Goal: Navigation & Orientation: Find specific page/section

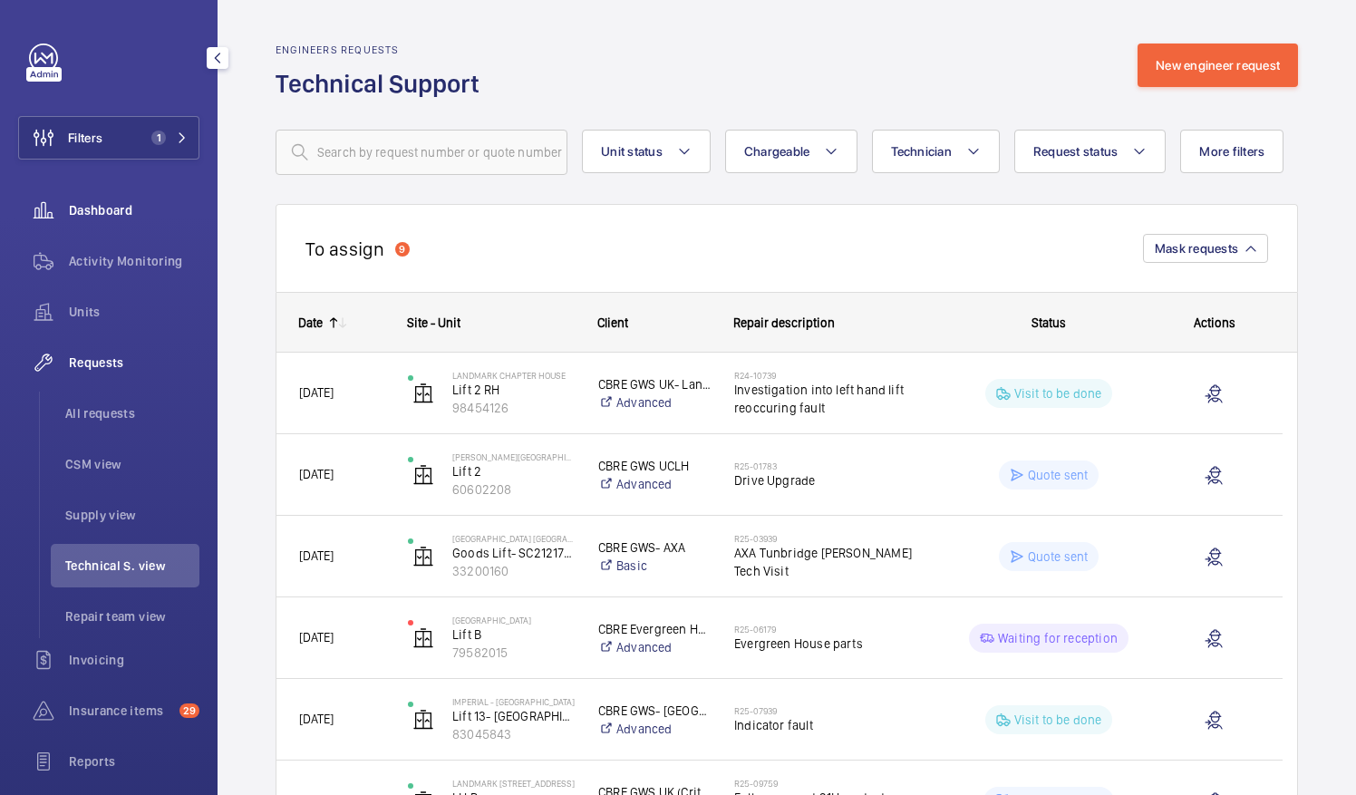
click at [83, 208] on span "Dashboard" at bounding box center [134, 210] width 131 height 18
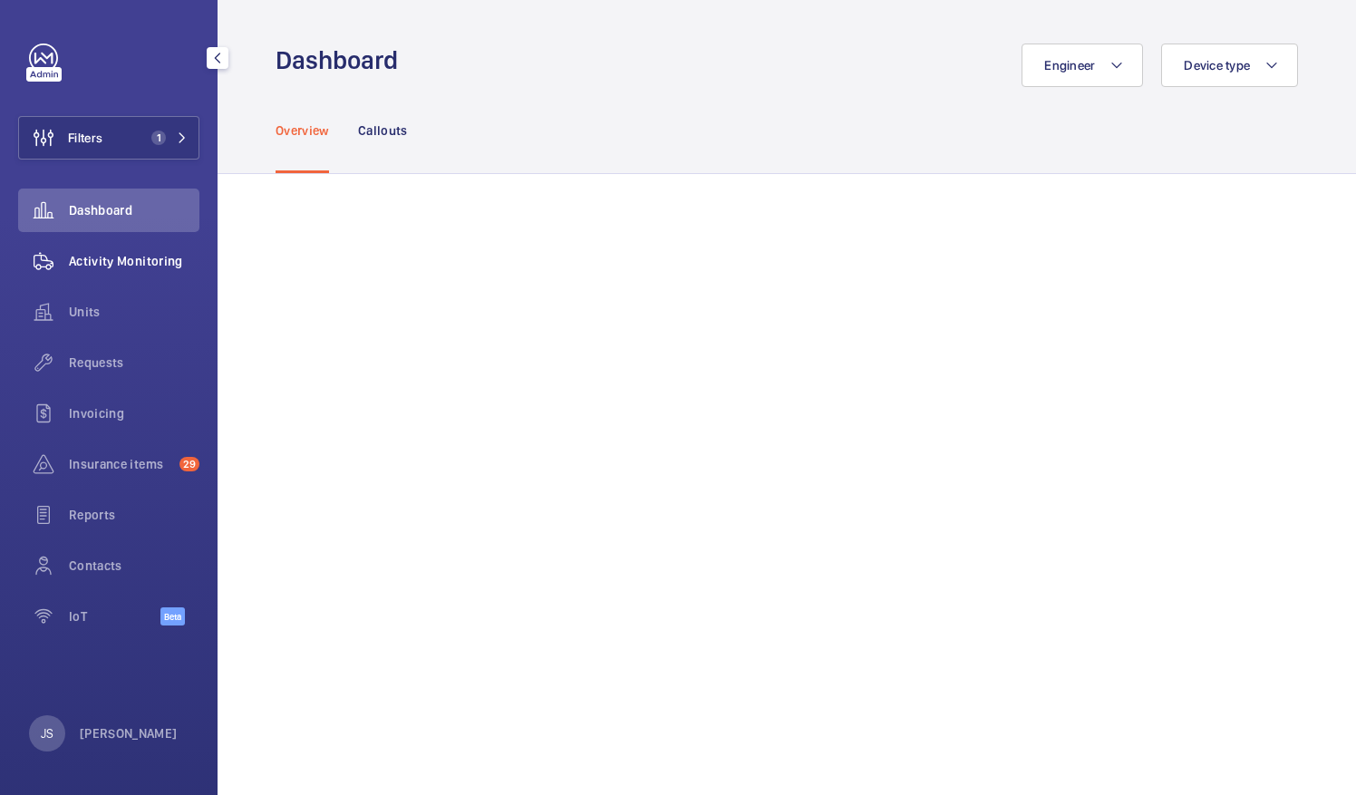
click at [86, 256] on span "Activity Monitoring" at bounding box center [134, 261] width 131 height 18
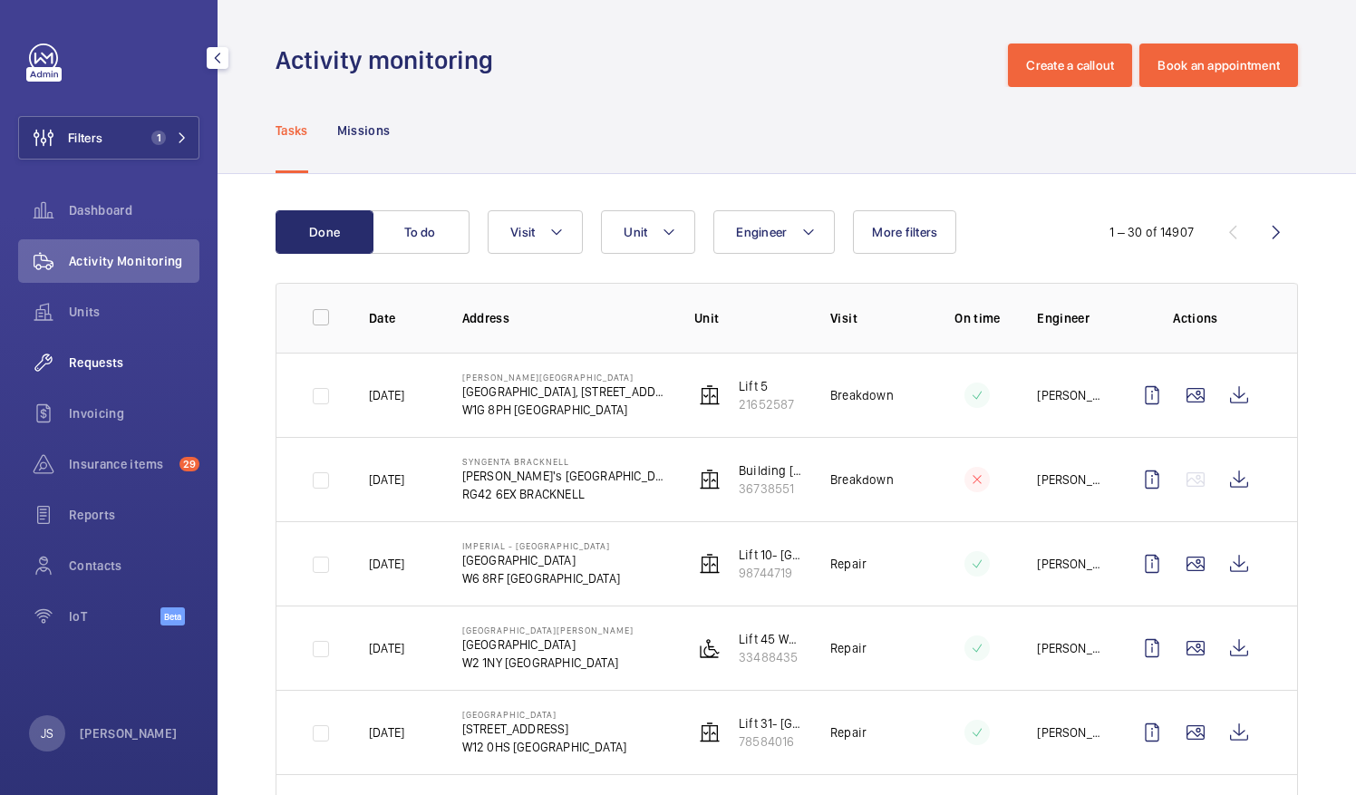
click at [103, 363] on span "Requests" at bounding box center [134, 362] width 131 height 18
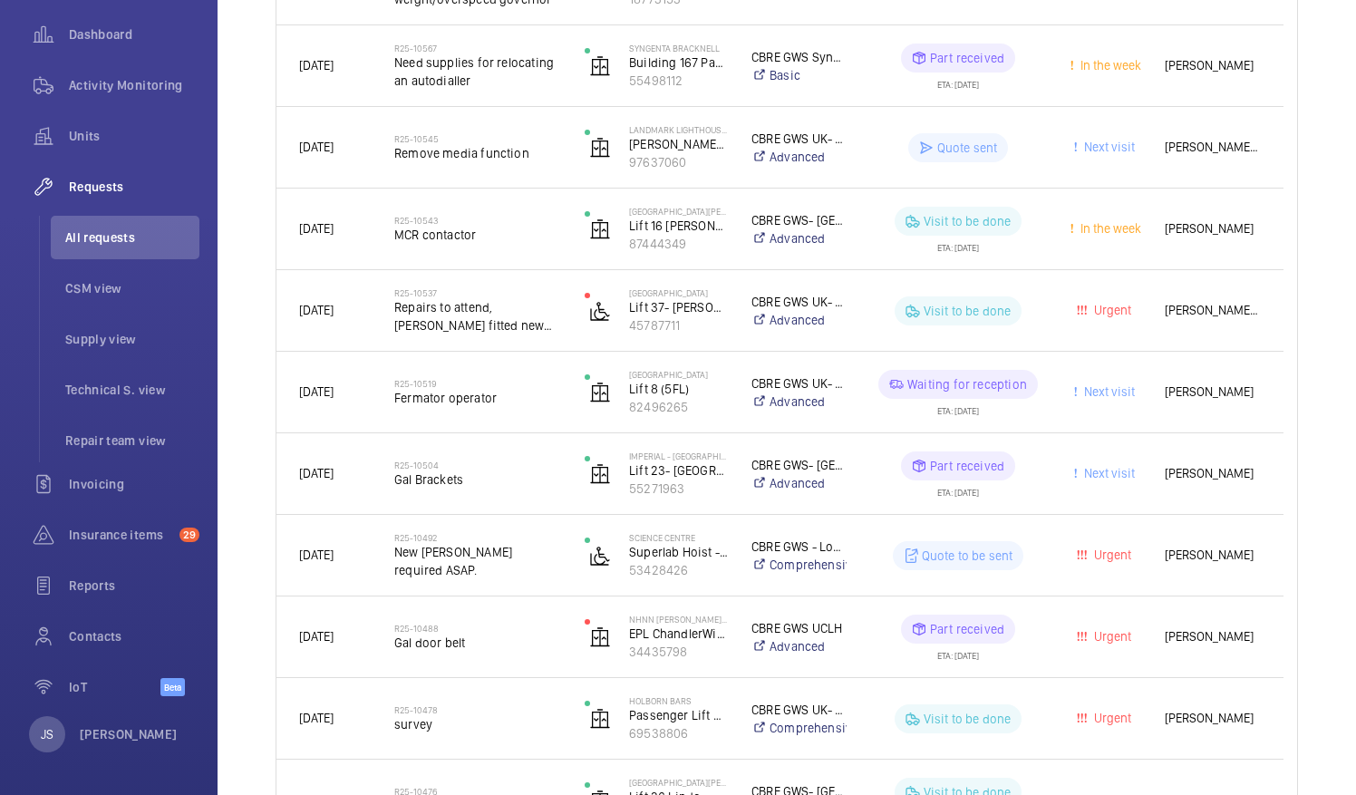
scroll to position [2096, 0]
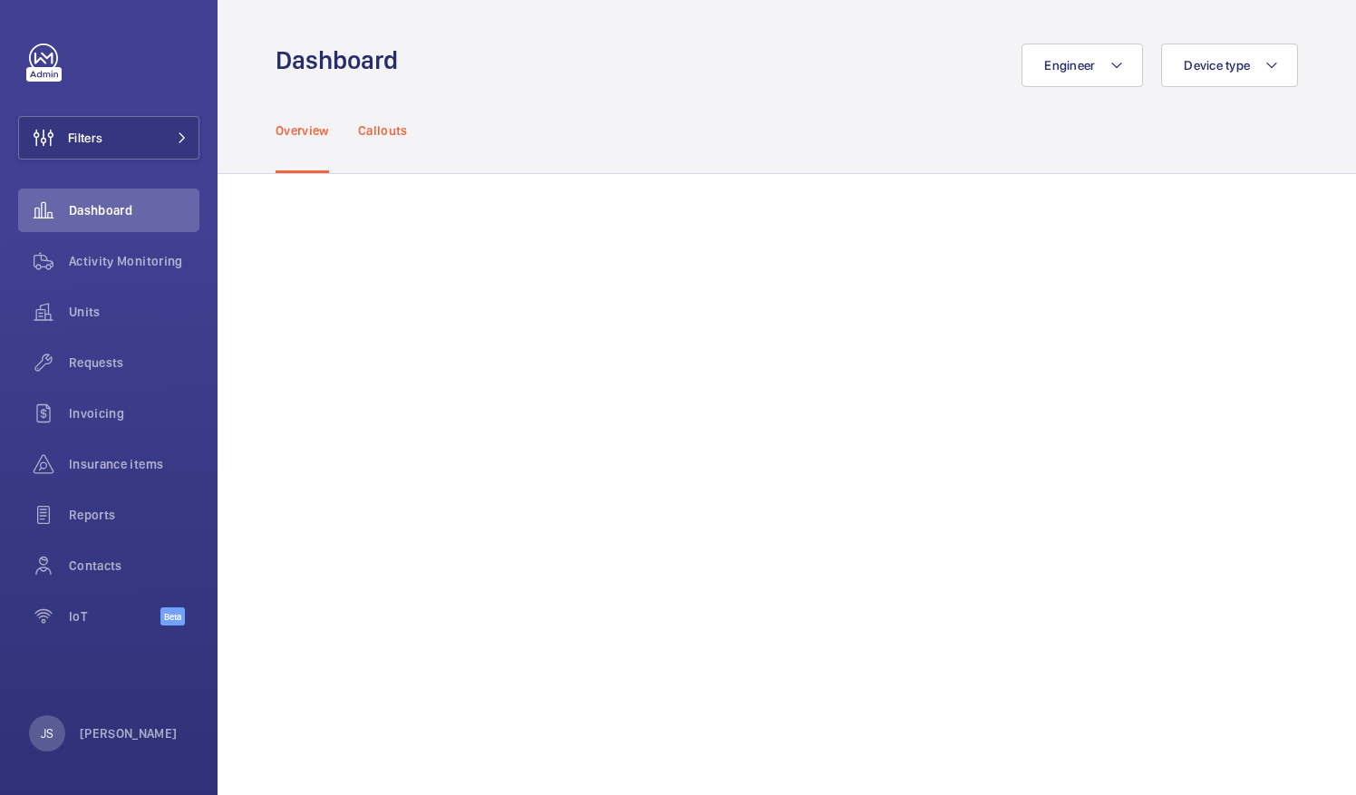
click at [379, 134] on p "Callouts" at bounding box center [383, 130] width 50 height 18
click at [34, 66] on link at bounding box center [43, 58] width 29 height 29
click at [42, 71] on div at bounding box center [43, 74] width 35 height 15
drag, startPoint x: 42, startPoint y: 71, endPoint x: 34, endPoint y: 56, distance: 16.2
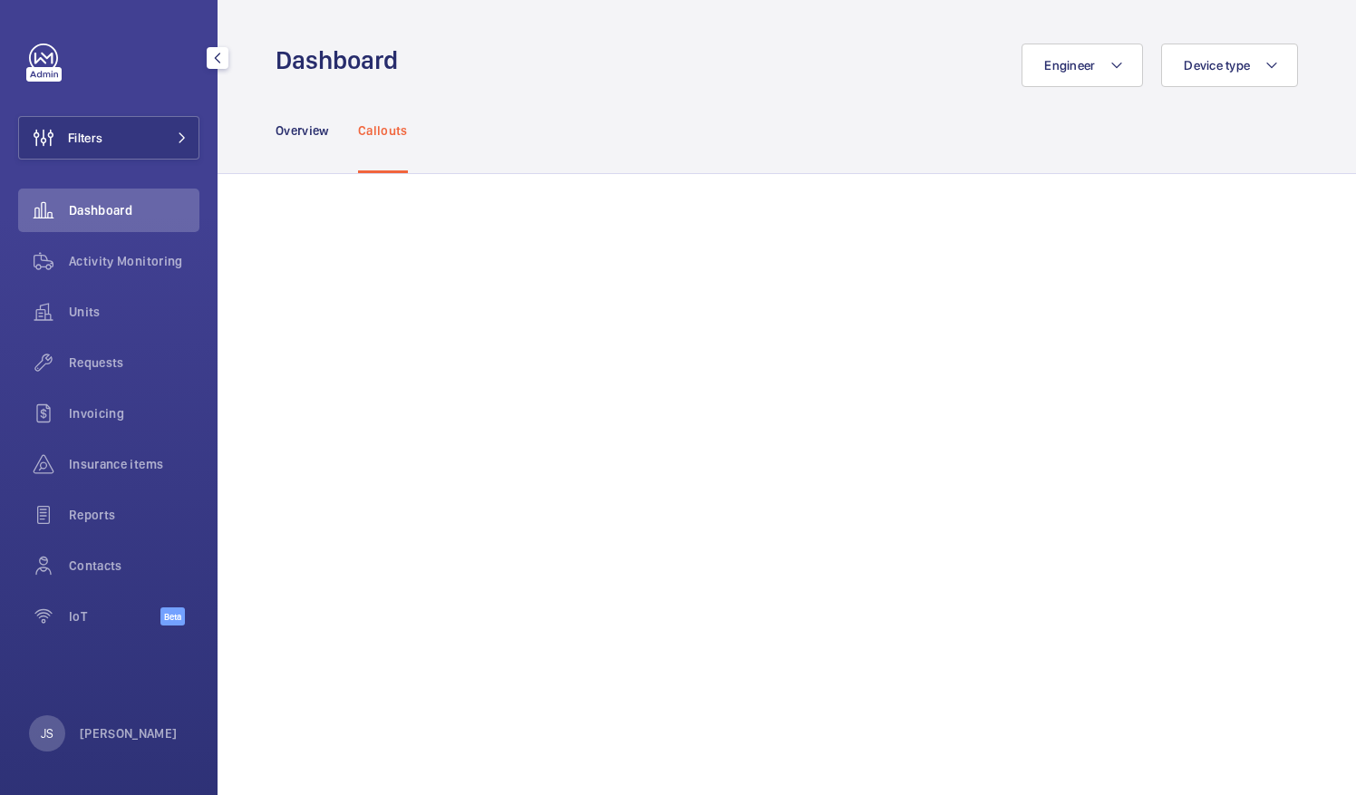
click at [34, 56] on link at bounding box center [43, 58] width 29 height 29
click at [87, 729] on p "[PERSON_NAME]" at bounding box center [129, 733] width 98 height 18
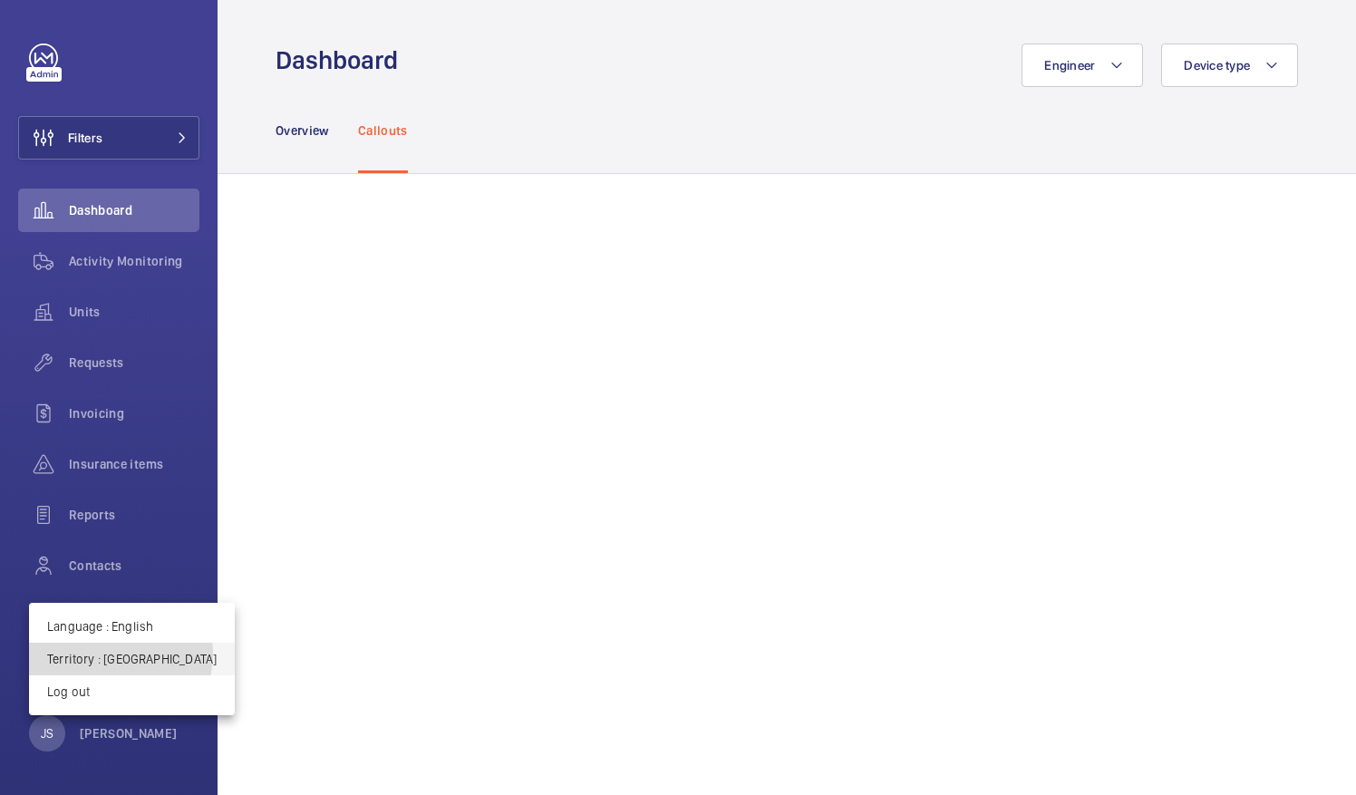
click at [118, 654] on p "Territory : [GEOGRAPHIC_DATA]" at bounding box center [131, 659] width 169 height 18
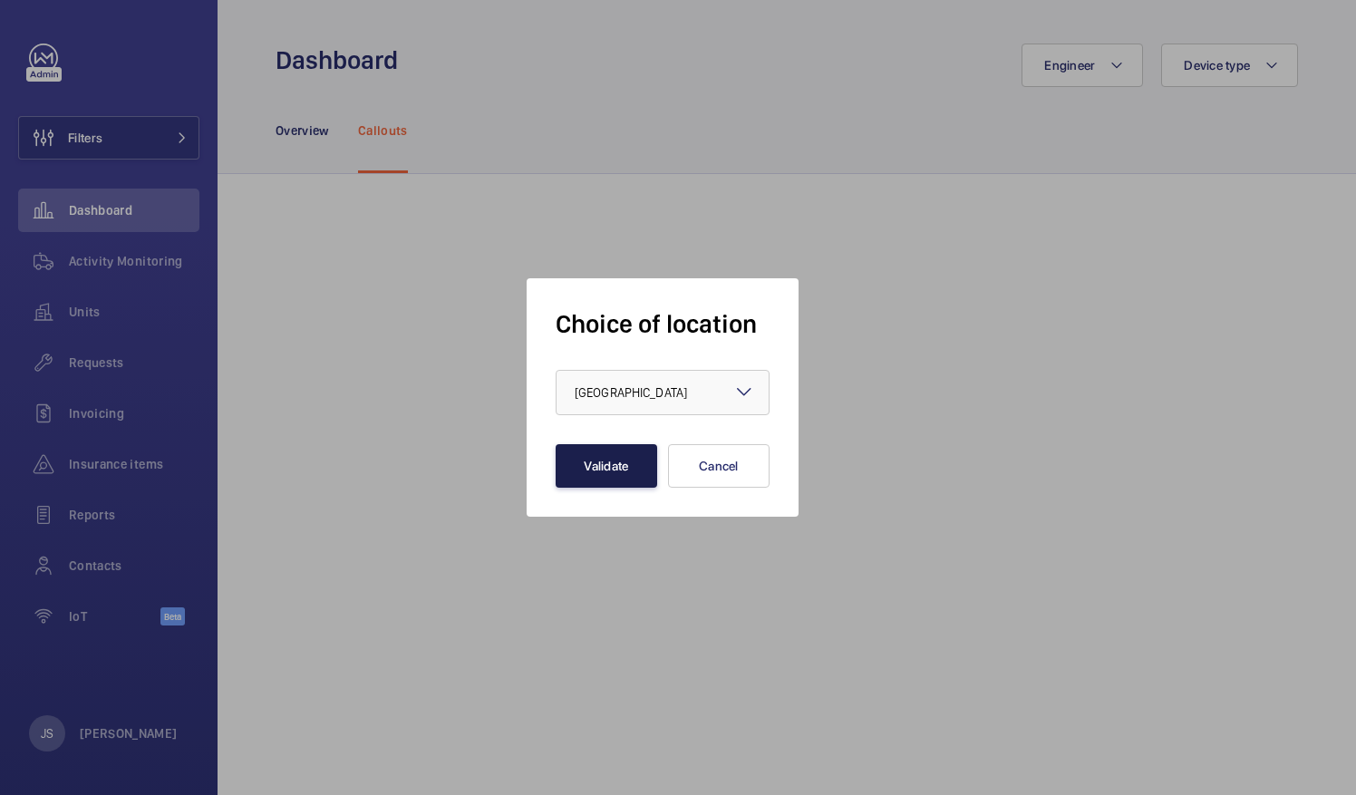
click at [585, 477] on button "Validate" at bounding box center [607, 466] width 102 height 44
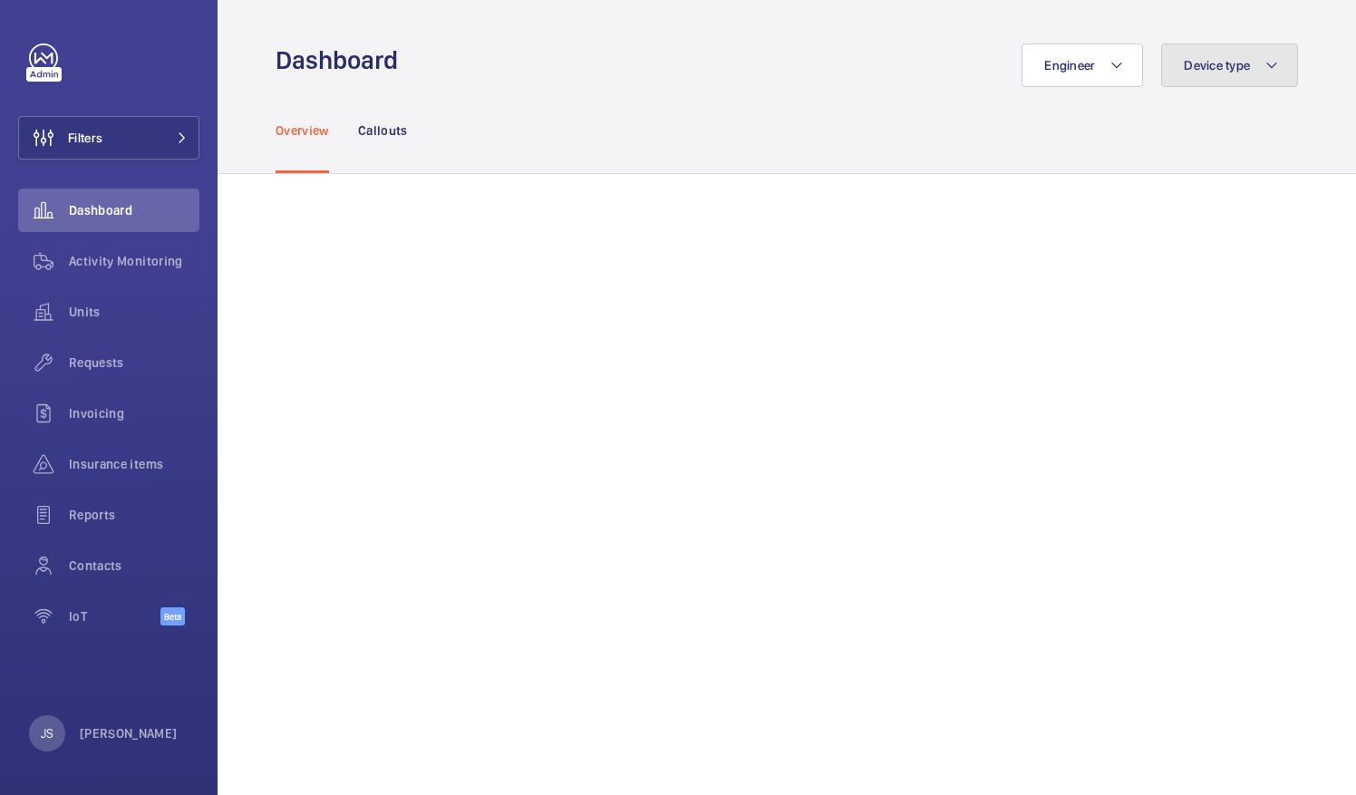
click at [1270, 65] on mat-icon at bounding box center [1271, 65] width 15 height 22
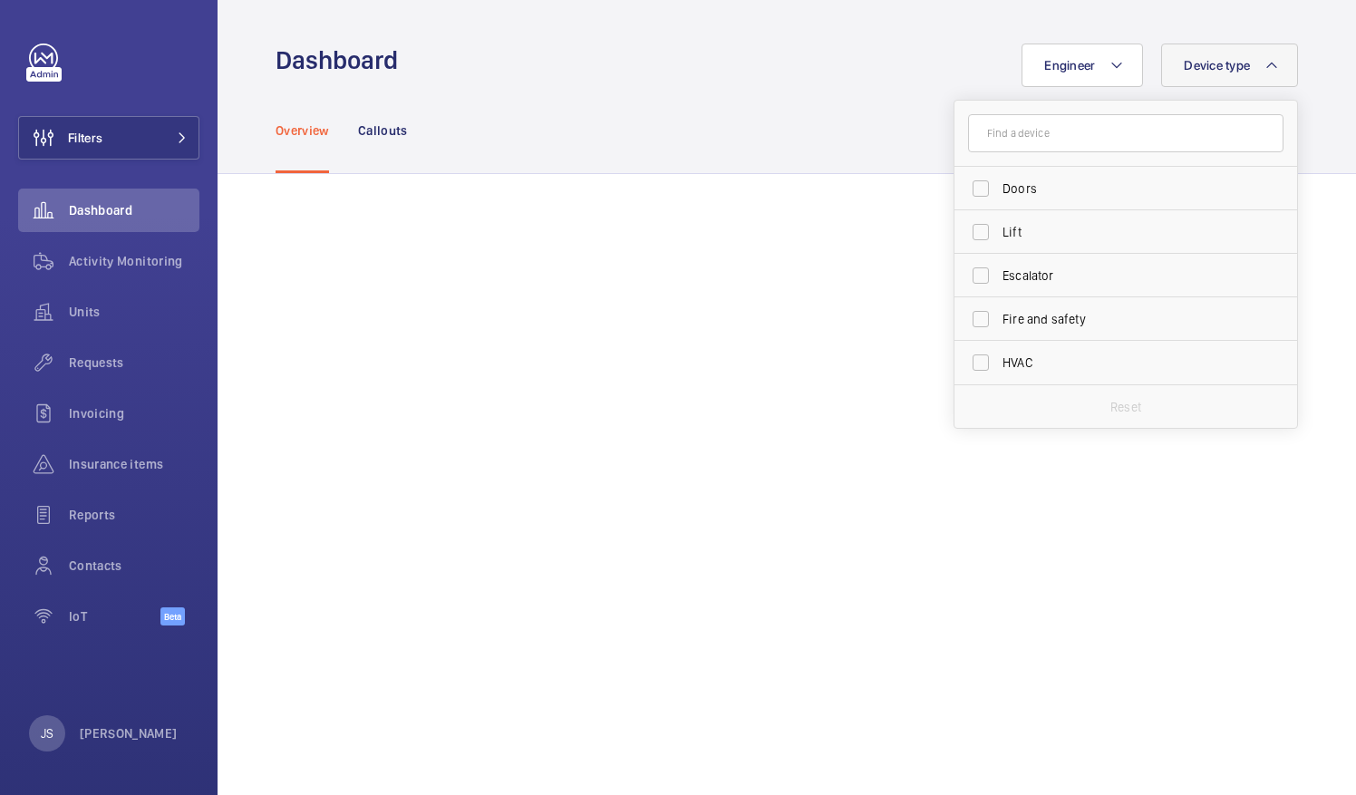
click at [1270, 65] on mat-icon at bounding box center [1271, 65] width 15 height 22
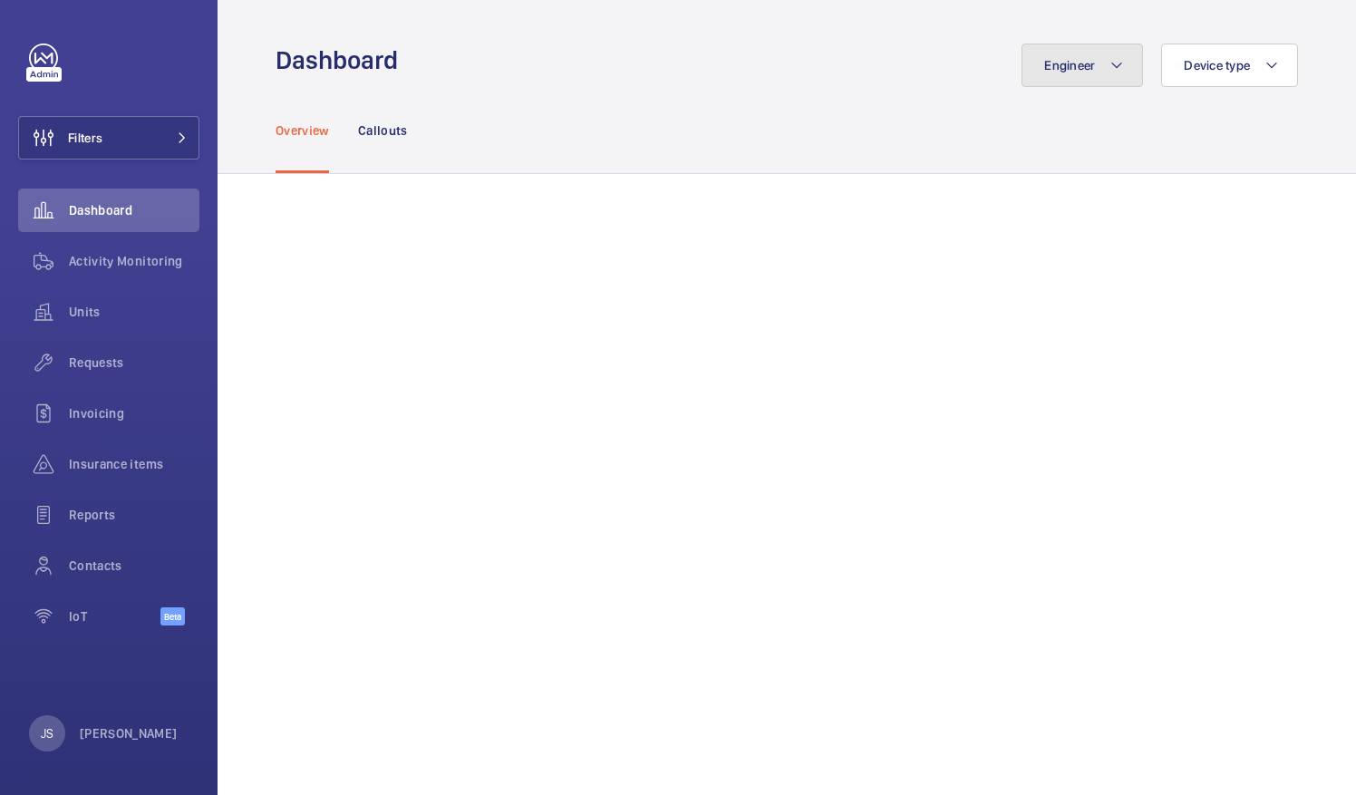
click at [1128, 67] on button "Engineer" at bounding box center [1081, 66] width 121 height 44
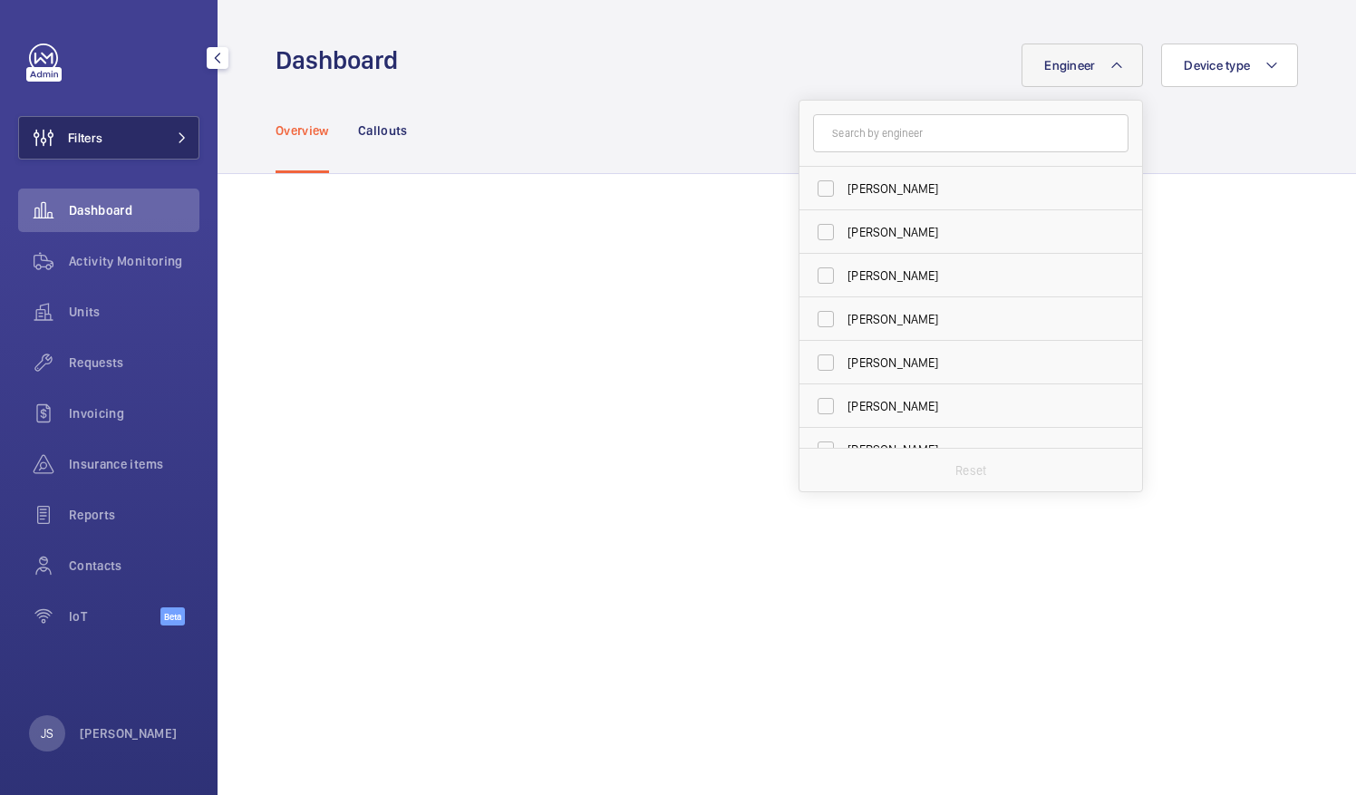
click at [178, 139] on mat-icon at bounding box center [182, 137] width 11 height 11
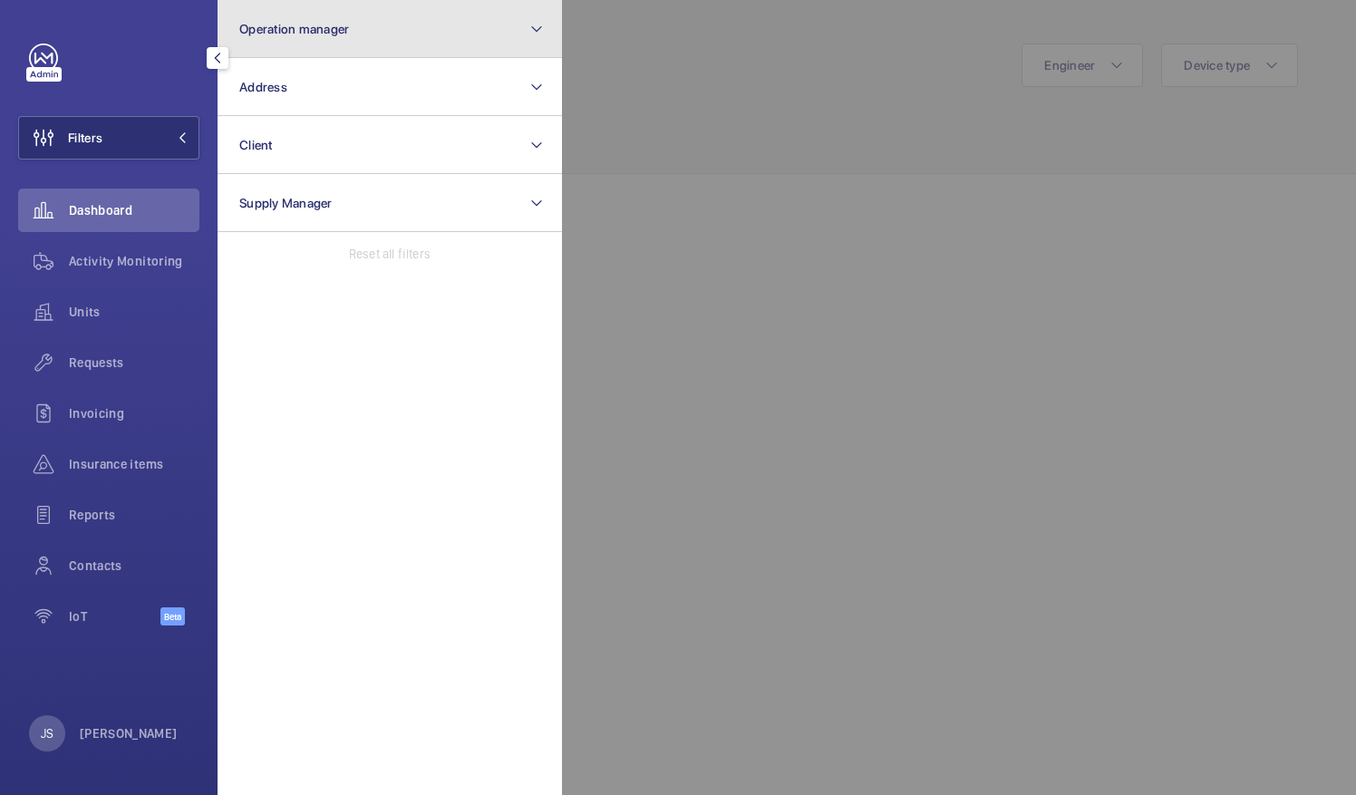
click at [531, 34] on mat-icon at bounding box center [536, 29] width 15 height 22
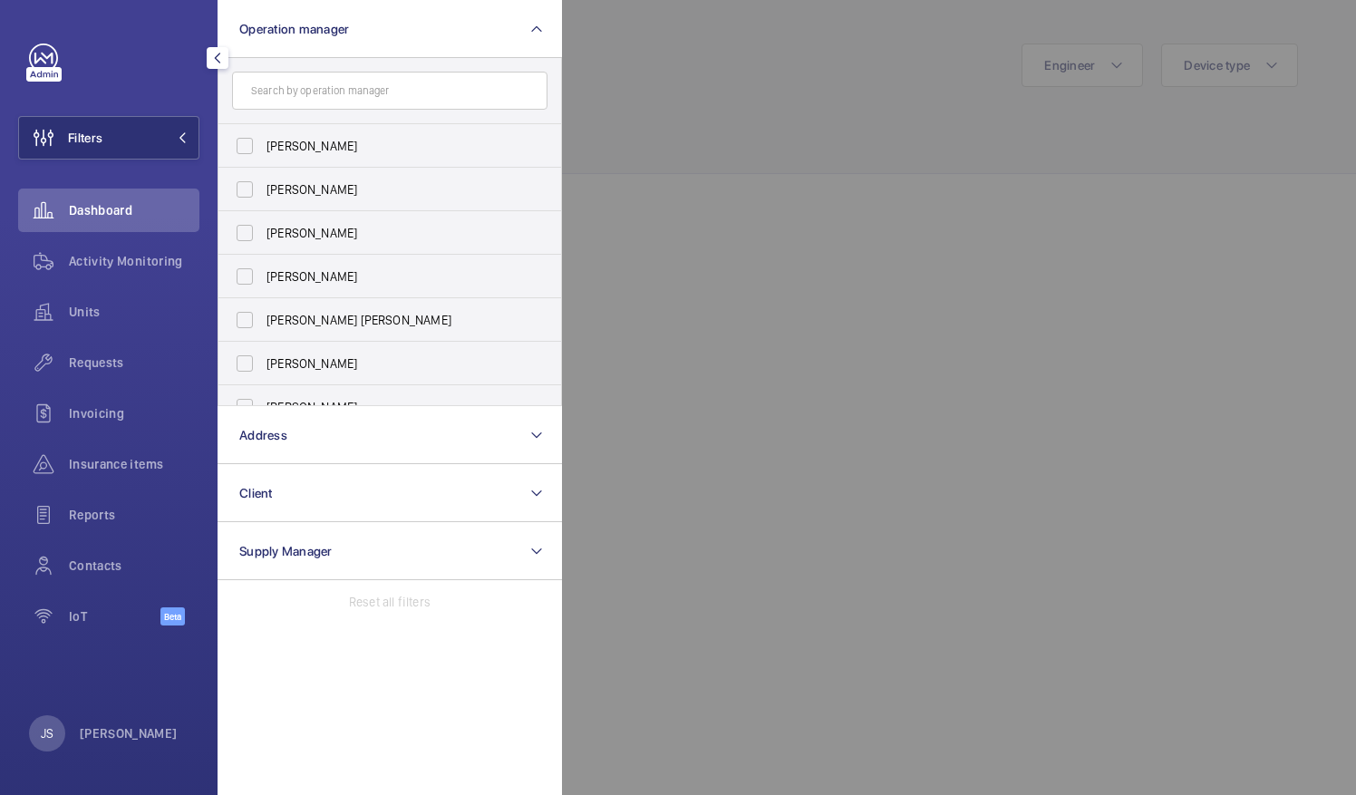
click at [702, 574] on div at bounding box center [1240, 397] width 1356 height 795
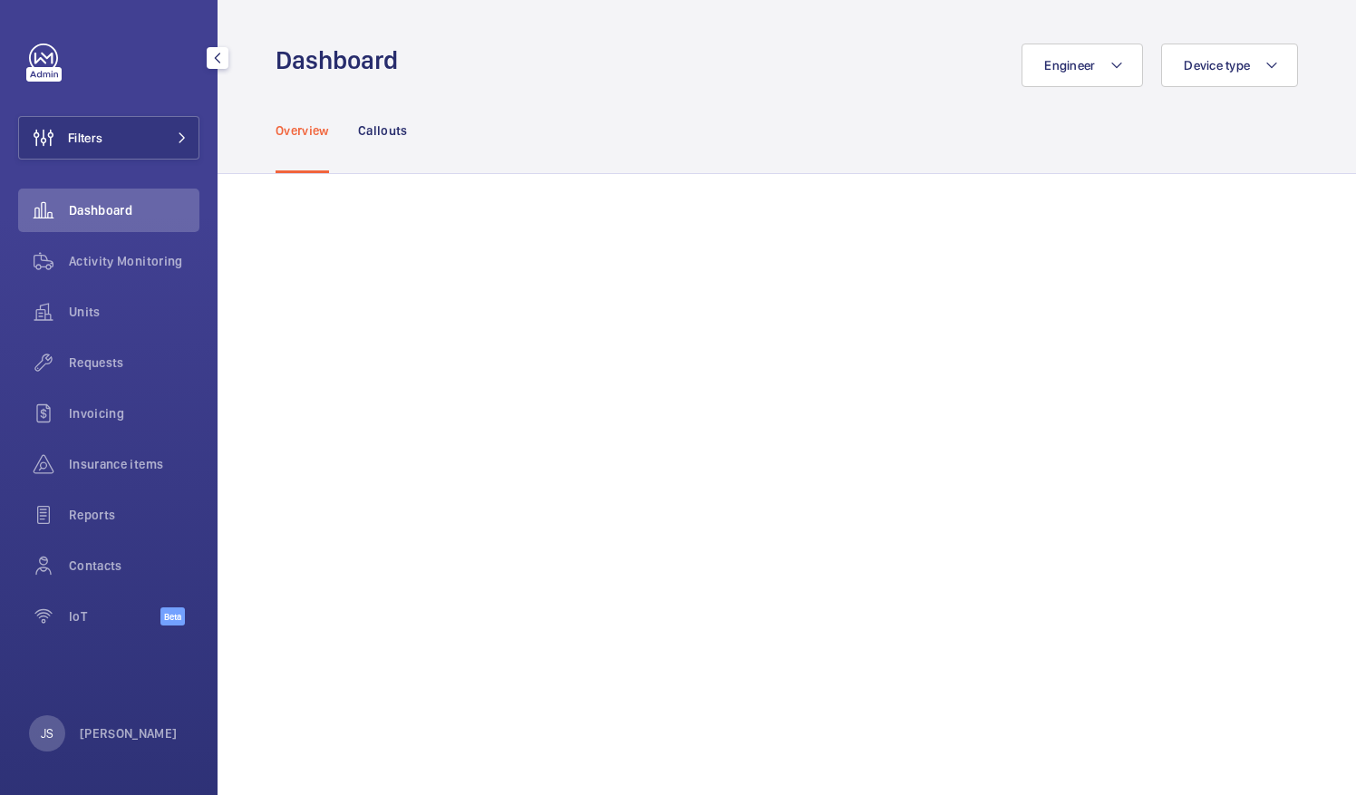
click at [222, 64] on mat-icon "button" at bounding box center [218, 58] width 22 height 15
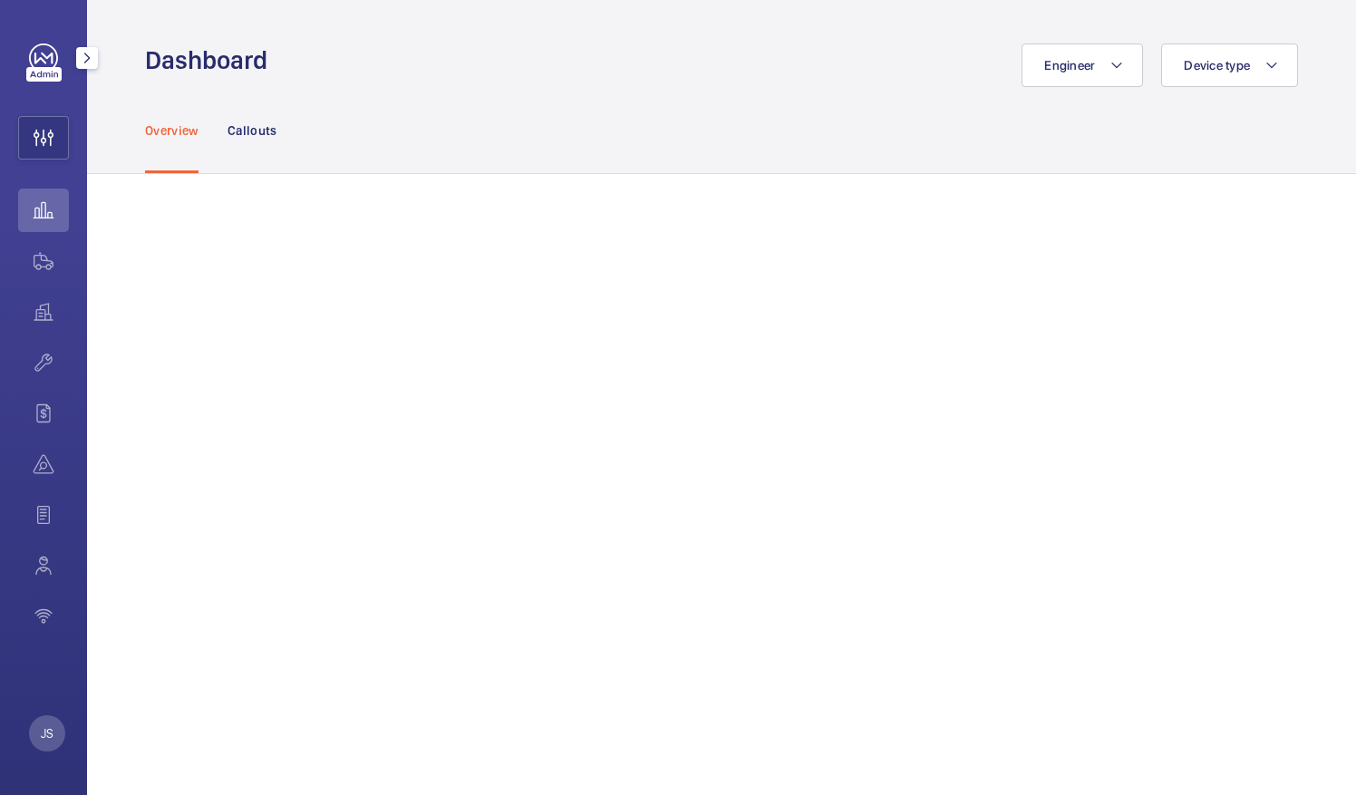
click at [82, 56] on mat-icon "button" at bounding box center [87, 58] width 22 height 15
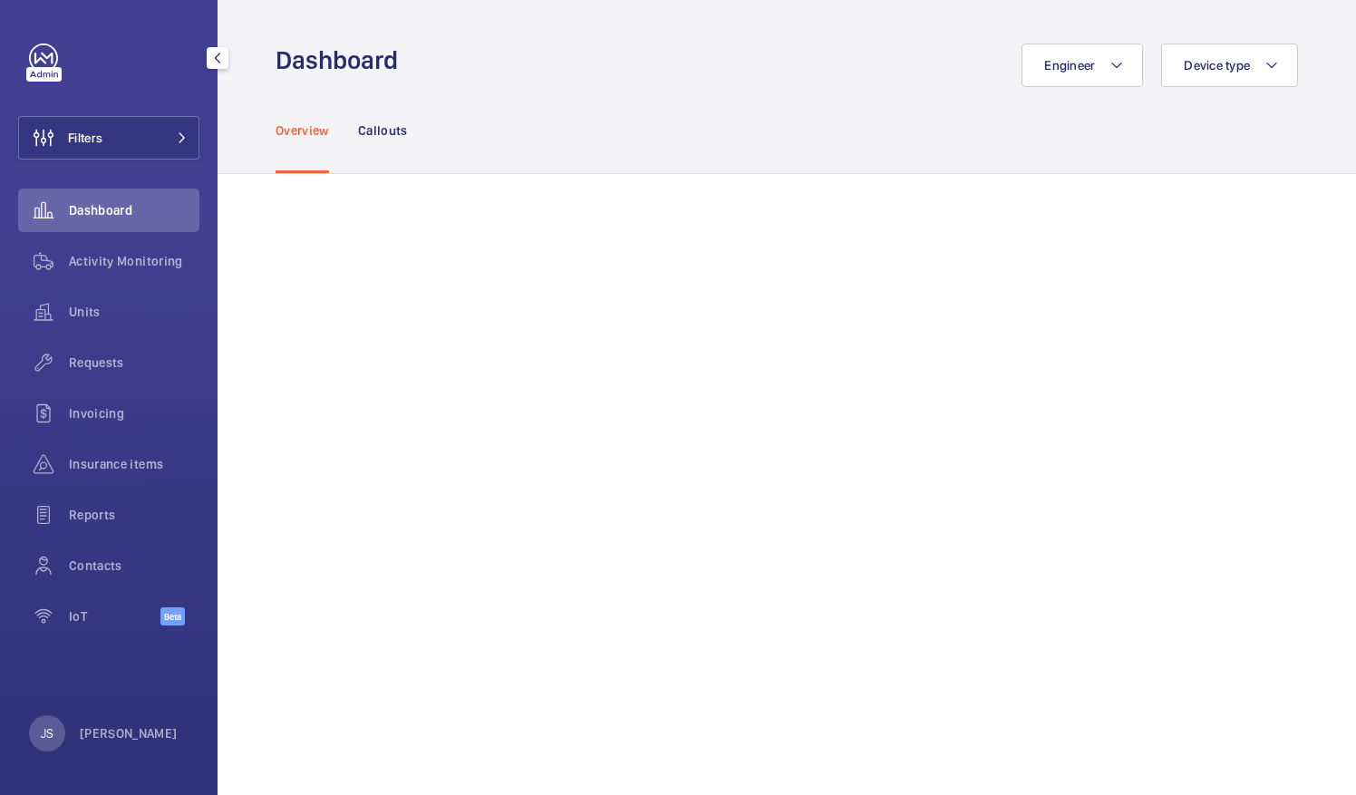
click at [98, 87] on div "Filters Dashboard Activity Monitoring Units Requests Invoicing Insurance items …" at bounding box center [108, 345] width 181 height 602
drag, startPoint x: 132, startPoint y: 609, endPoint x: 120, endPoint y: 614, distance: 13.5
click at [120, 614] on span "IoT" at bounding box center [115, 616] width 92 height 18
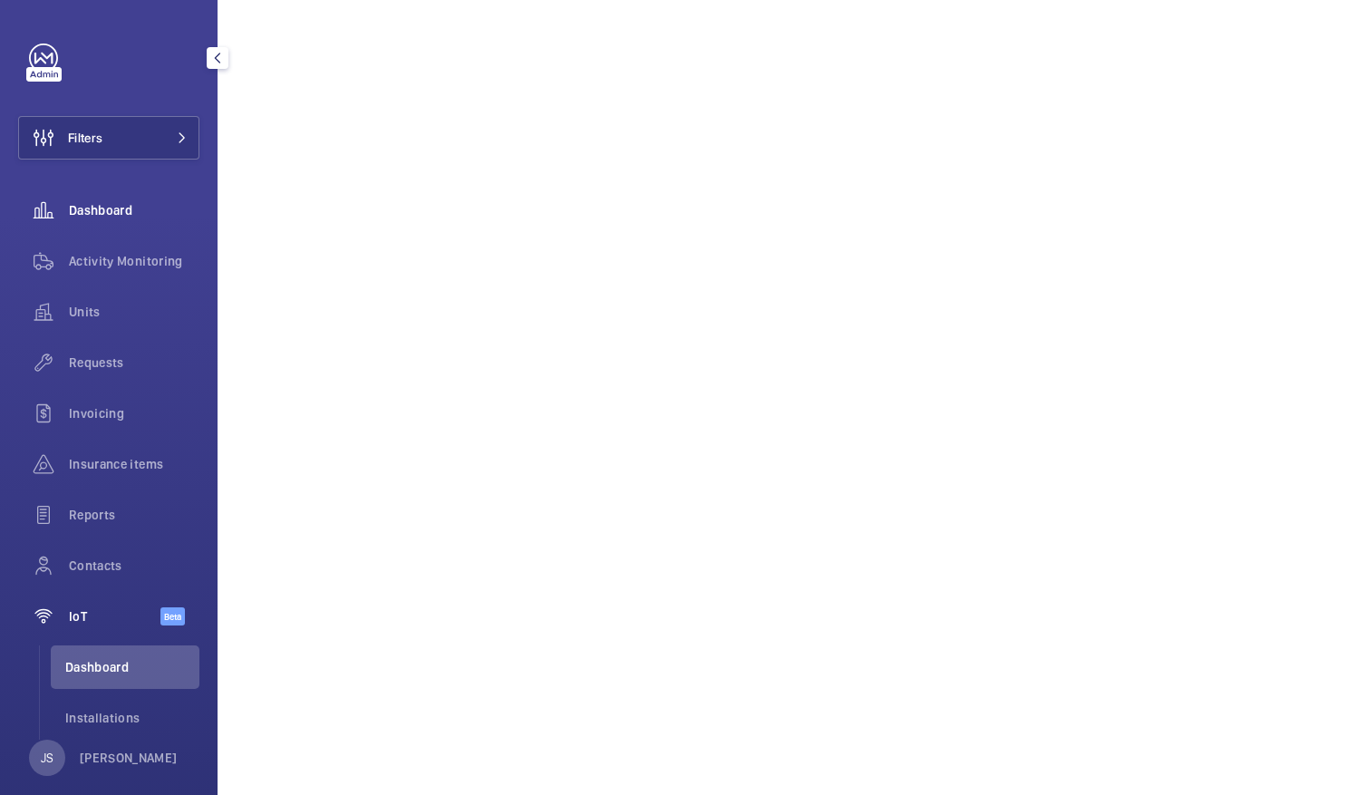
click at [104, 222] on div "Dashboard" at bounding box center [108, 211] width 181 height 44
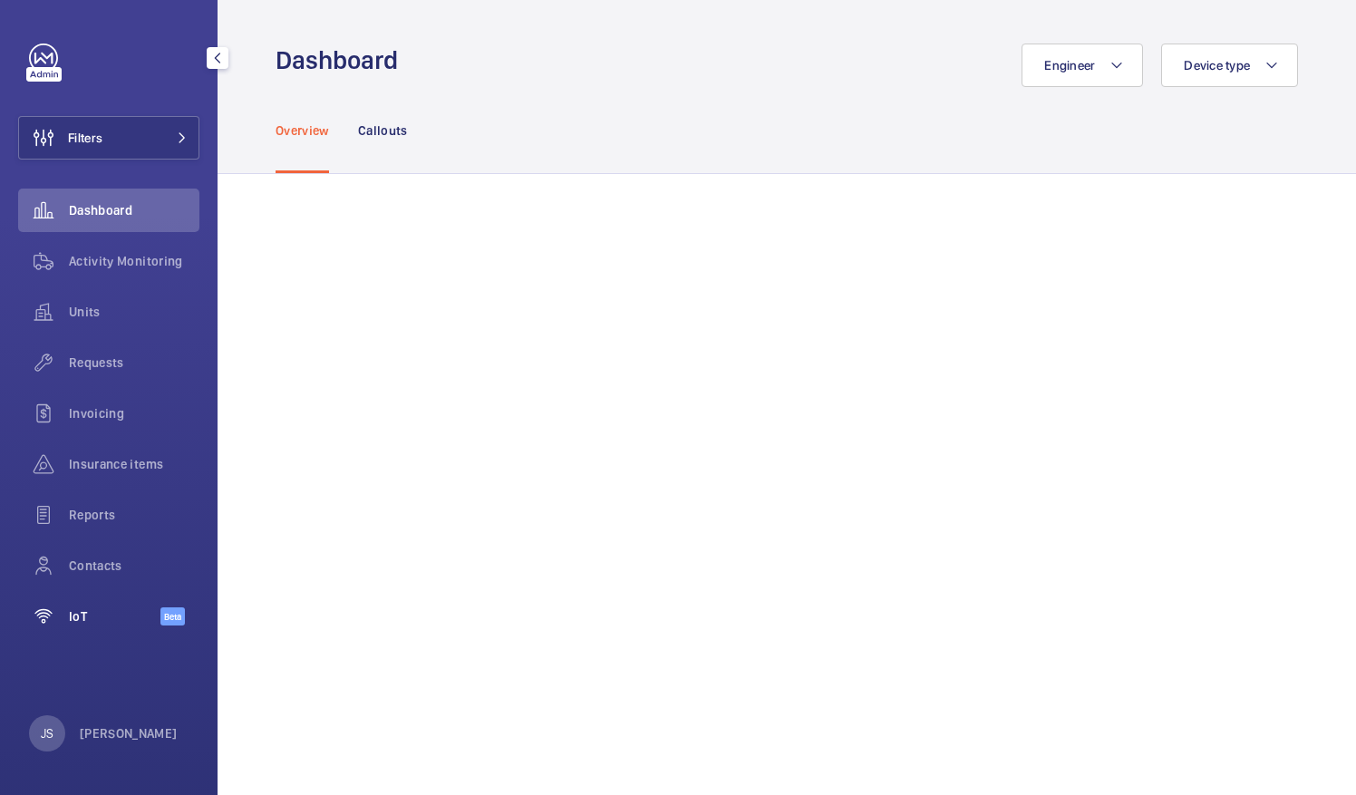
click at [91, 620] on span "IoT" at bounding box center [115, 616] width 92 height 18
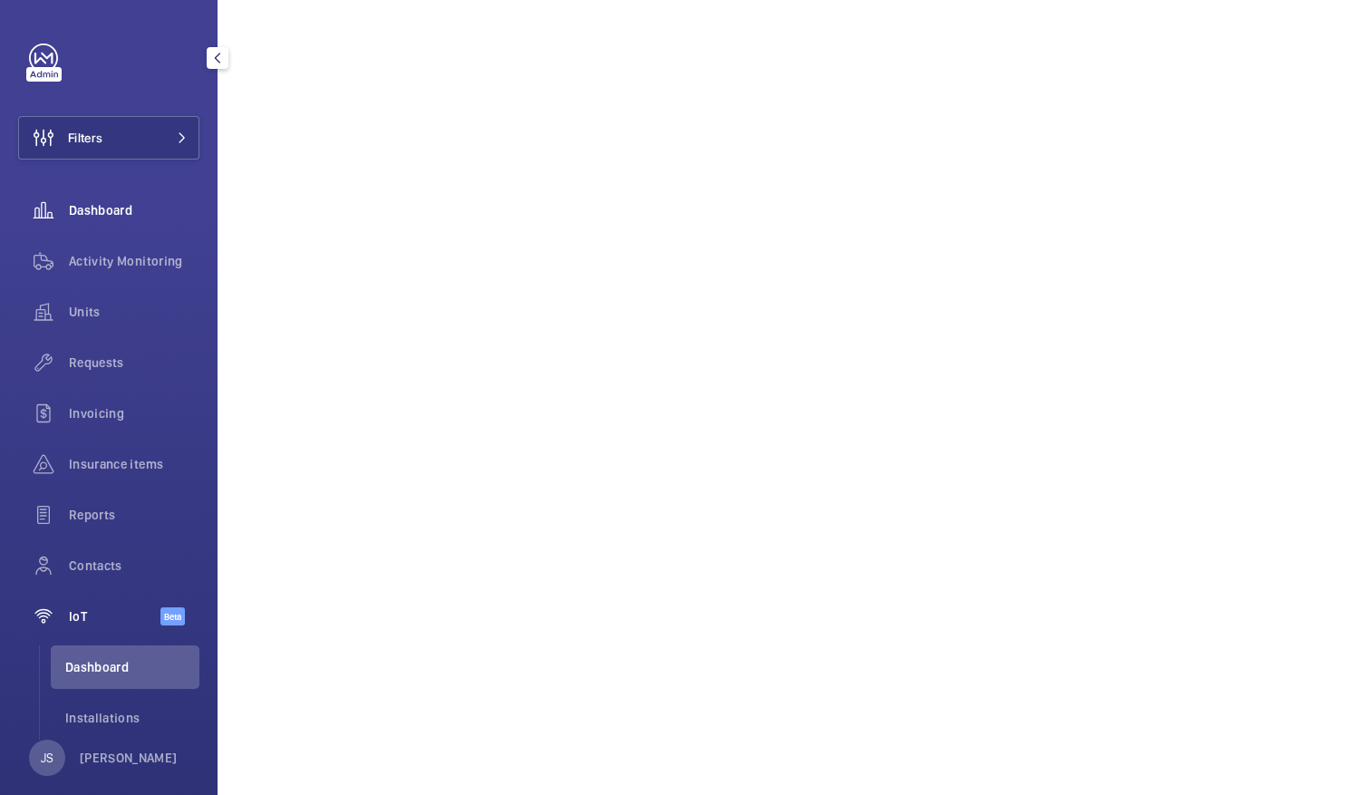
click at [93, 218] on span "Dashboard" at bounding box center [134, 210] width 131 height 18
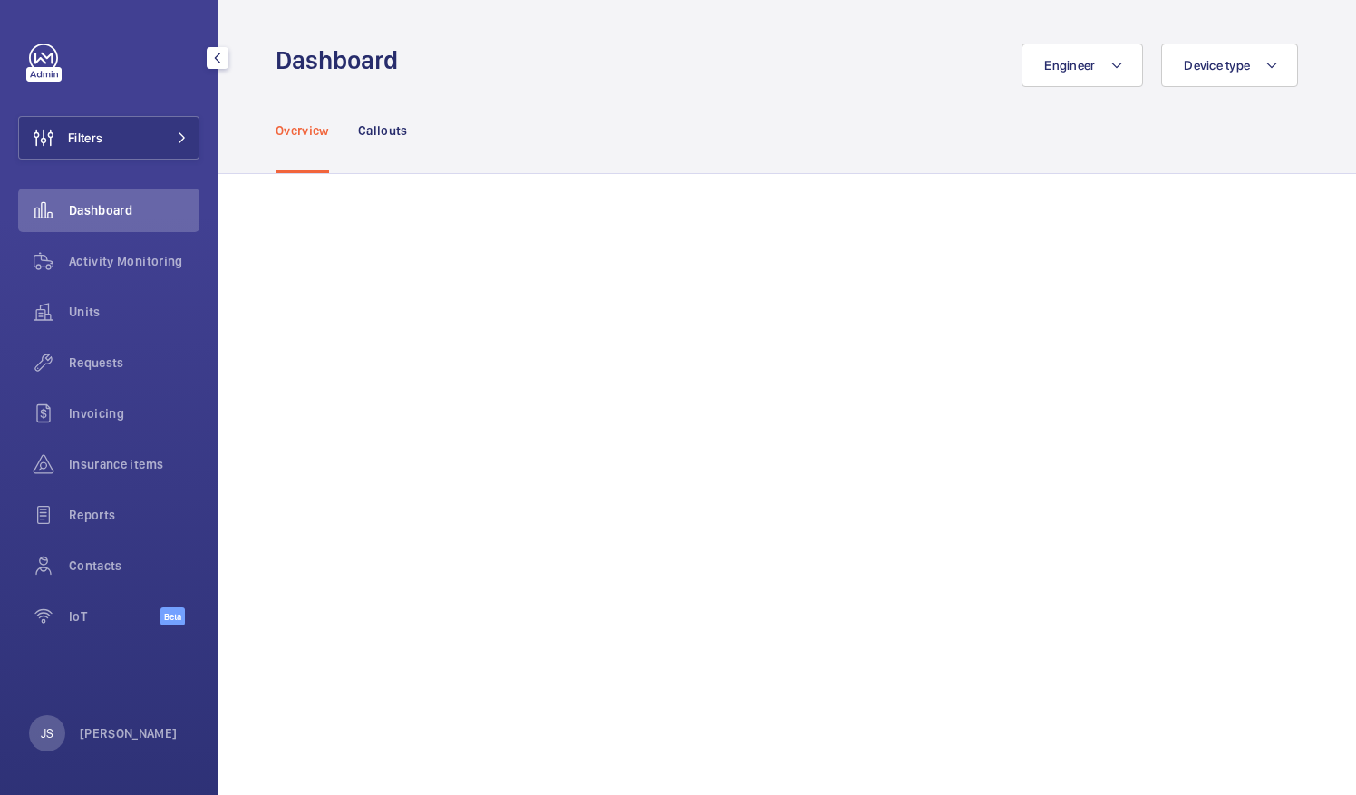
click at [94, 224] on div "Dashboard" at bounding box center [108, 211] width 181 height 44
click at [96, 220] on div "Dashboard" at bounding box center [108, 211] width 181 height 44
drag, startPoint x: 1262, startPoint y: 4, endPoint x: 87, endPoint y: 623, distance: 1327.7
click at [87, 623] on span "IoT" at bounding box center [115, 616] width 92 height 18
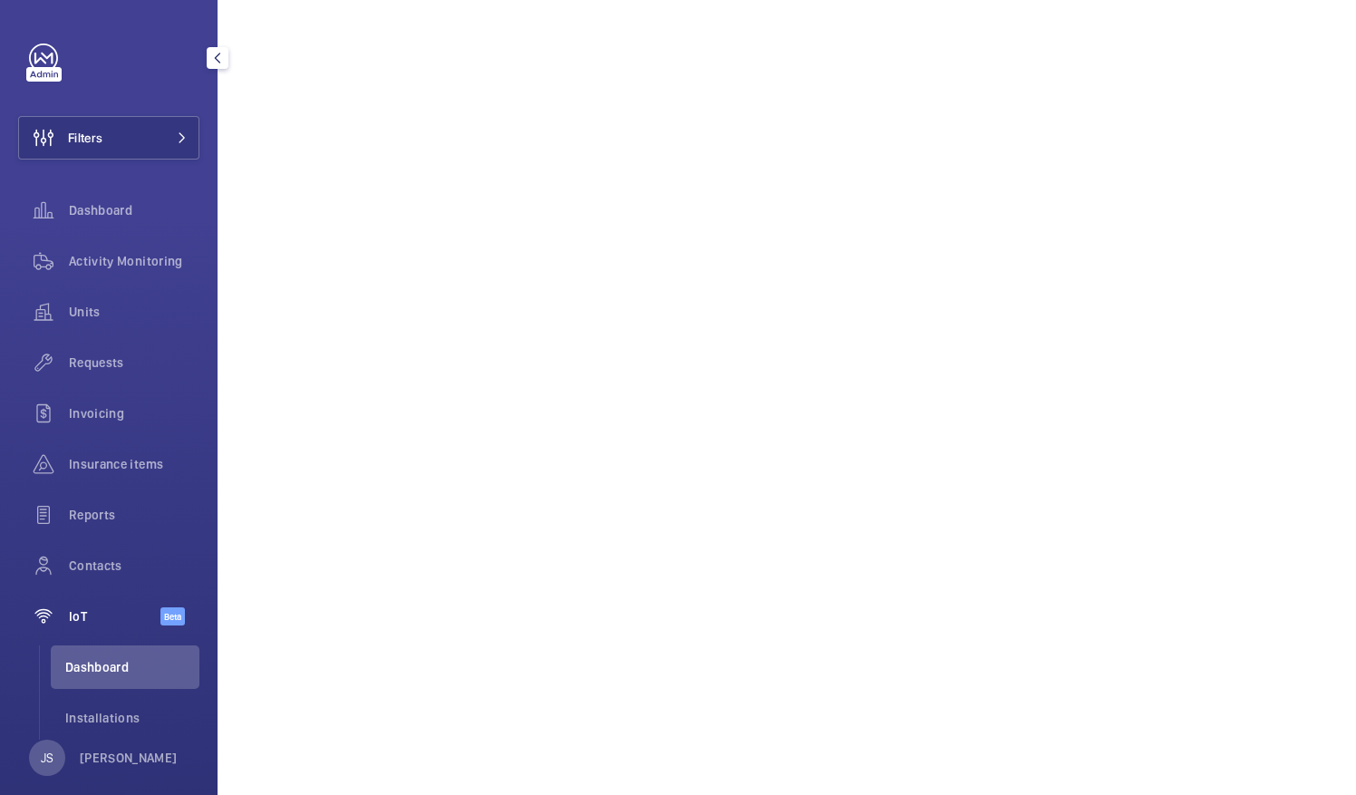
click at [85, 624] on span "IoT" at bounding box center [115, 616] width 92 height 18
click at [83, 669] on span "Dashboard" at bounding box center [132, 667] width 134 height 18
drag, startPoint x: 83, startPoint y: 669, endPoint x: 65, endPoint y: 620, distance: 52.2
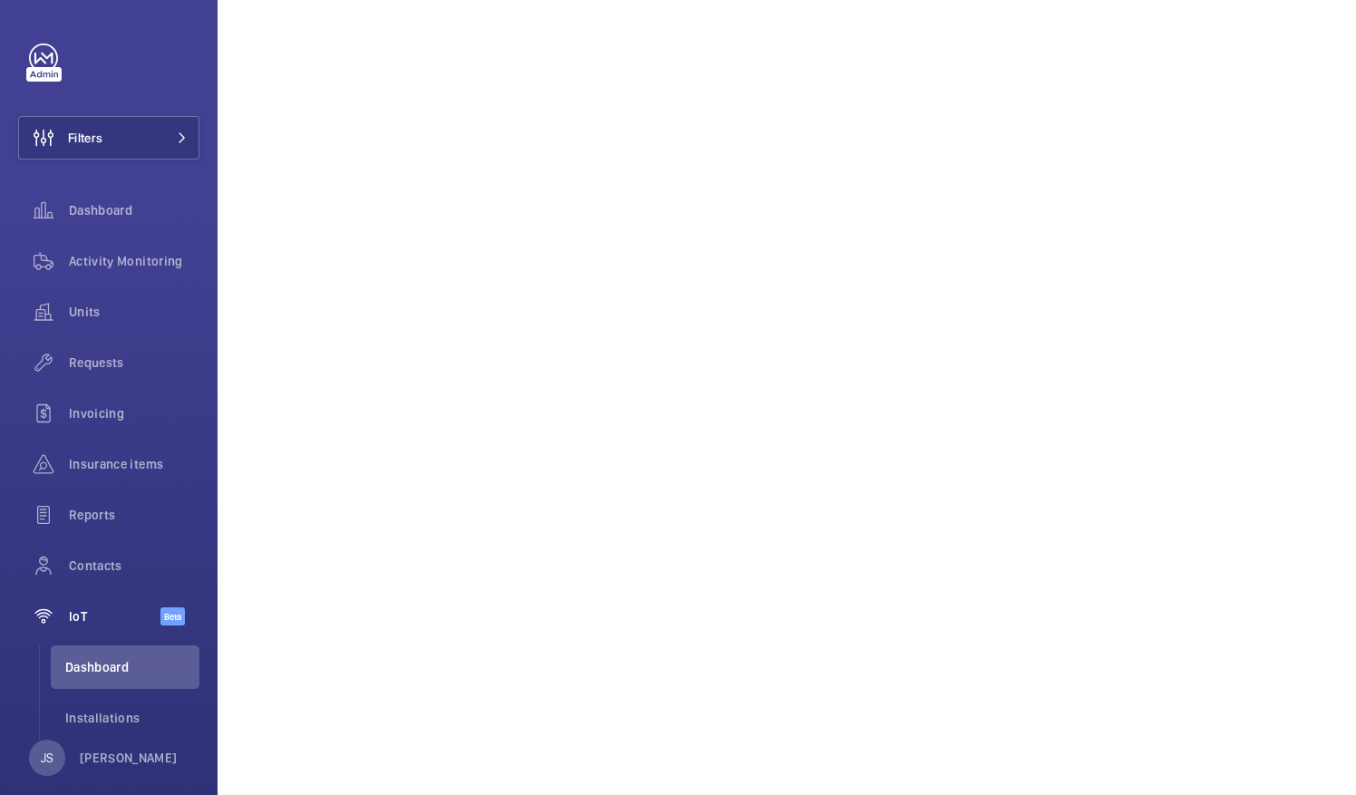
click at [65, 620] on wm-front-icon-button at bounding box center [43, 617] width 51 height 44
click at [131, 210] on span "Dashboard" at bounding box center [134, 210] width 131 height 18
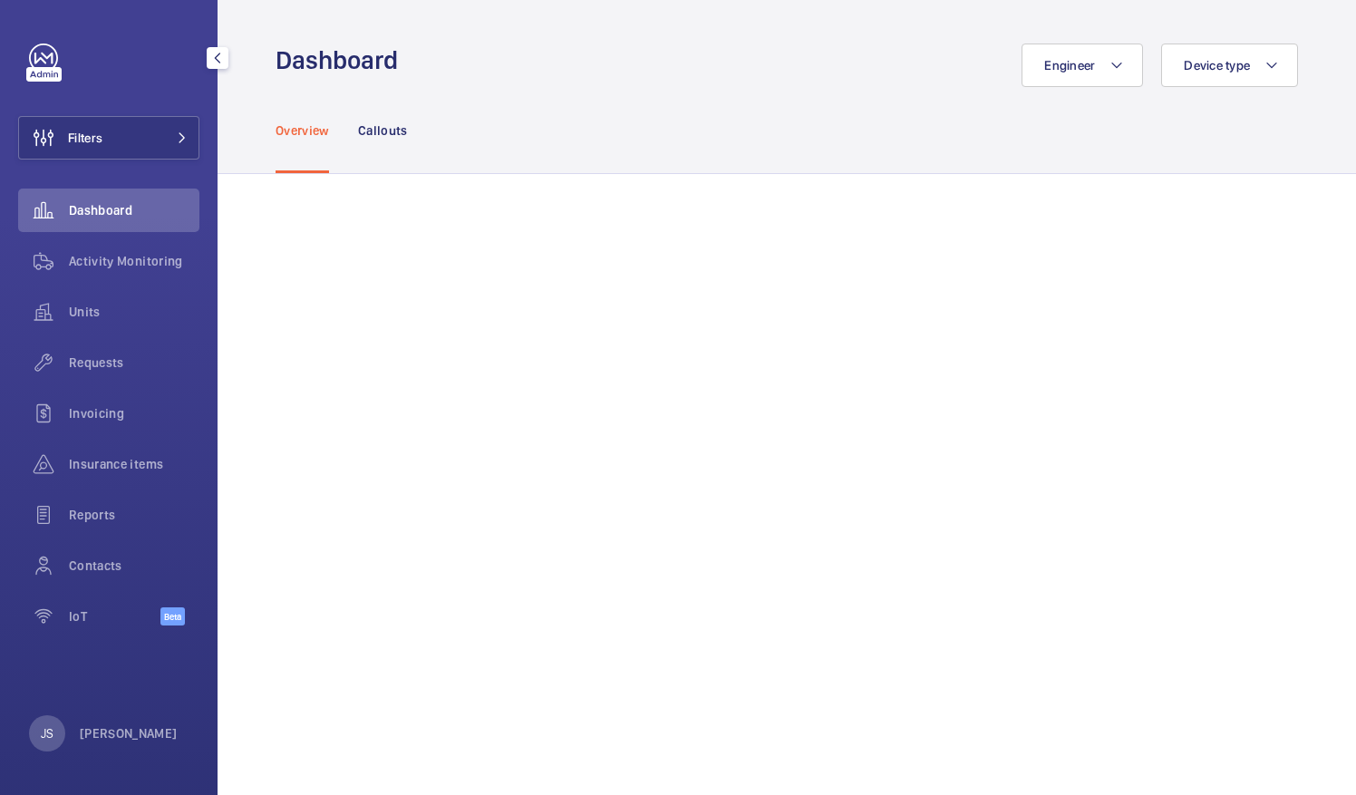
click at [116, 209] on span "Dashboard" at bounding box center [134, 210] width 131 height 18
click at [115, 211] on span "Dashboard" at bounding box center [134, 210] width 131 height 18
click at [79, 609] on span "IoT" at bounding box center [115, 616] width 92 height 18
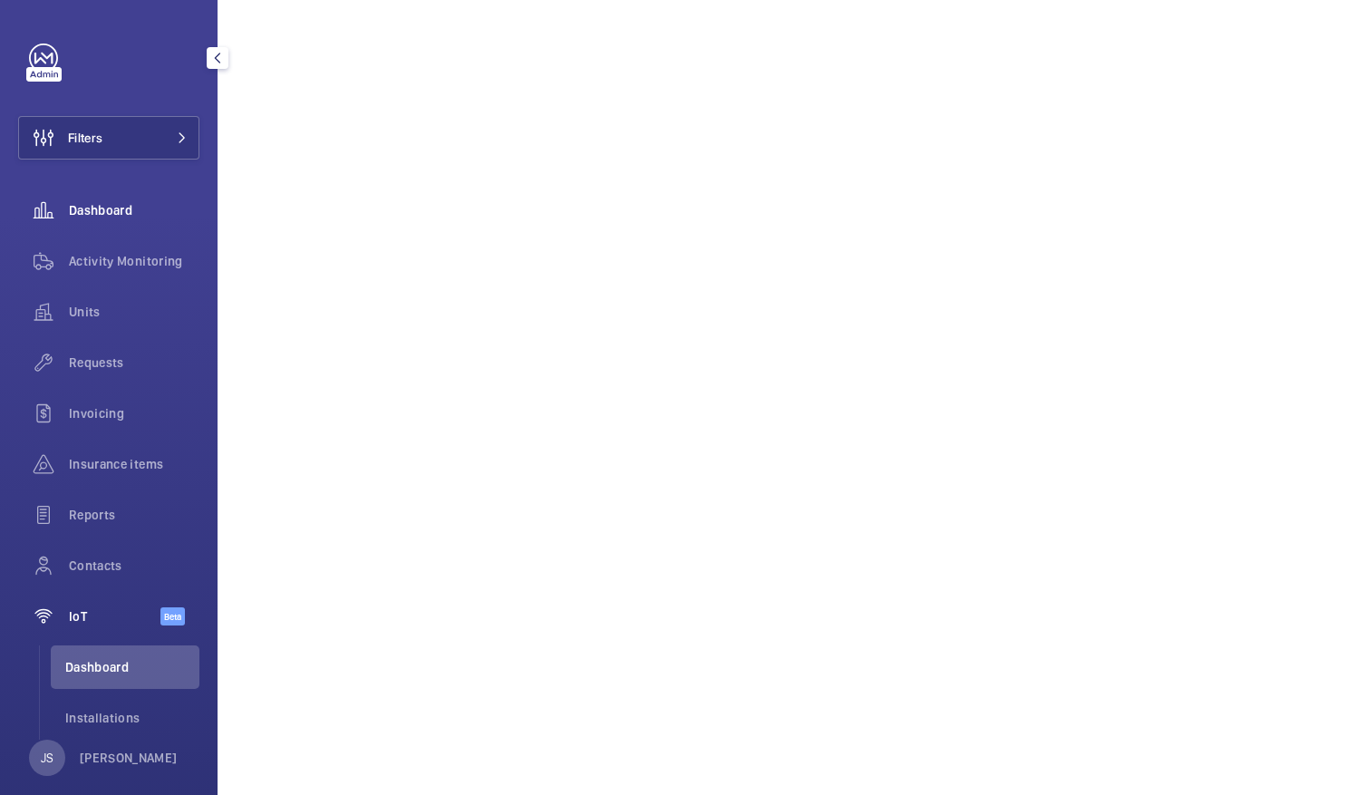
click at [100, 213] on span "Dashboard" at bounding box center [134, 210] width 131 height 18
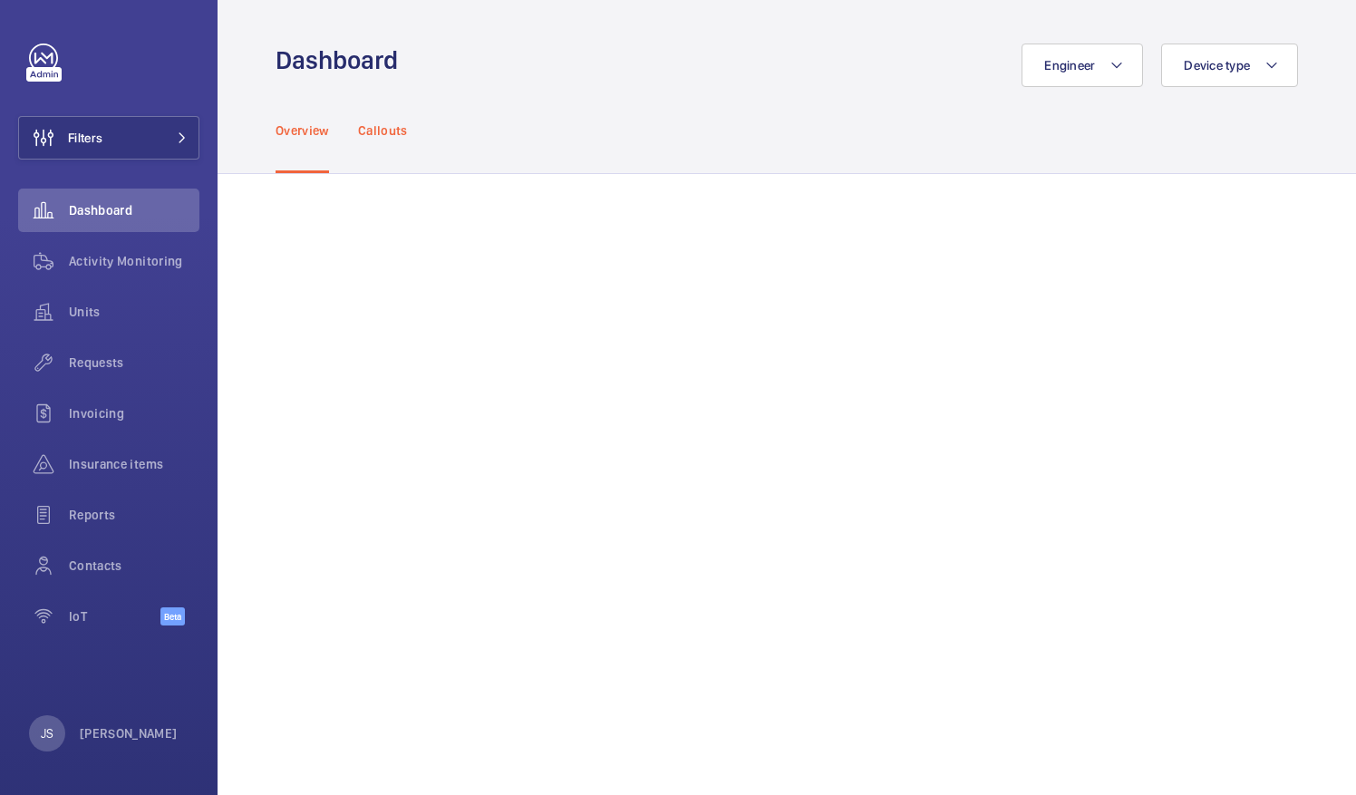
click at [370, 127] on p "Callouts" at bounding box center [383, 130] width 50 height 18
